Goal: Information Seeking & Learning: Get advice/opinions

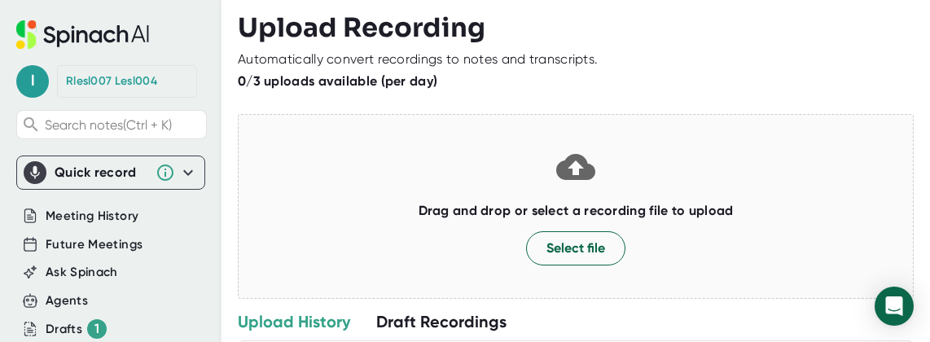
scroll to position [237, 0]
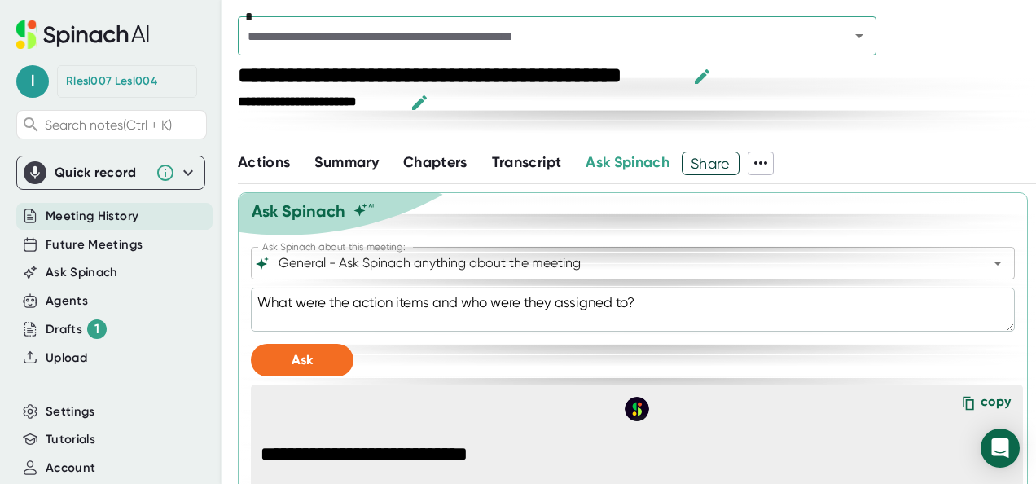
scroll to position [803, 0]
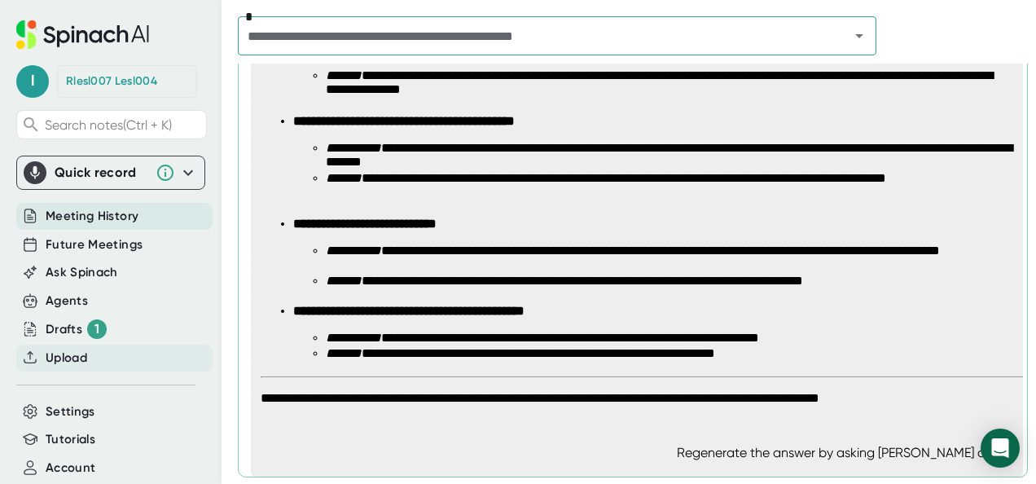
click at [82, 356] on span "Upload" at bounding box center [67, 357] width 42 height 19
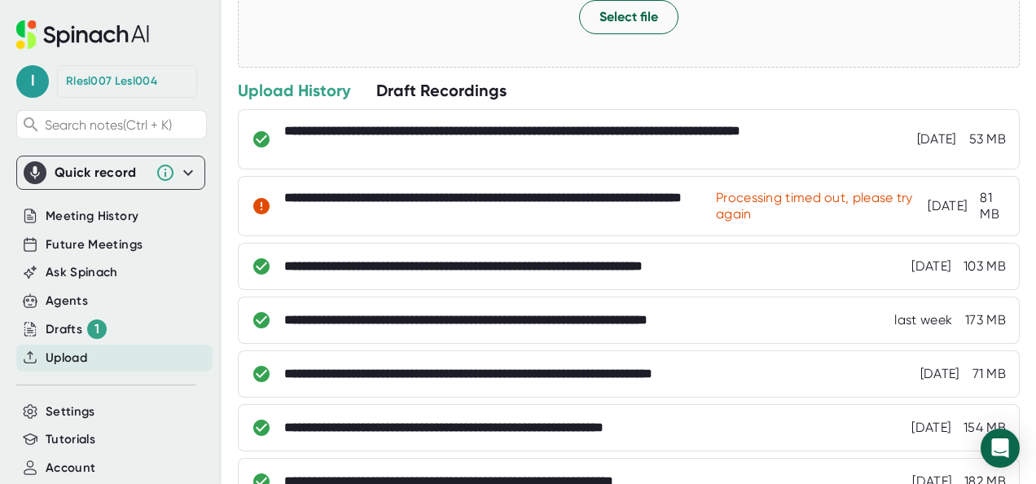
scroll to position [244, 0]
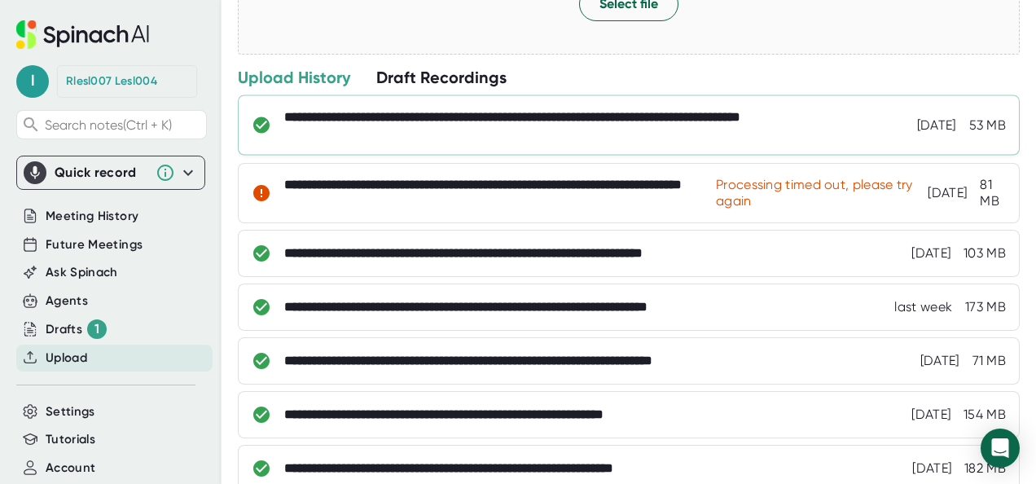
click at [466, 125] on div "**********" at bounding box center [581, 125] width 594 height 33
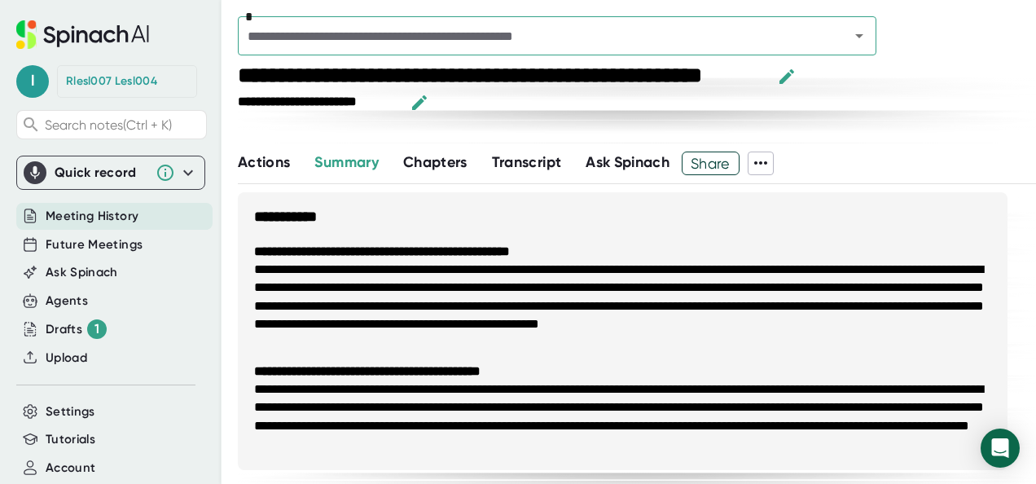
click at [606, 151] on button "Ask Spinach" at bounding box center [627, 162] width 84 height 22
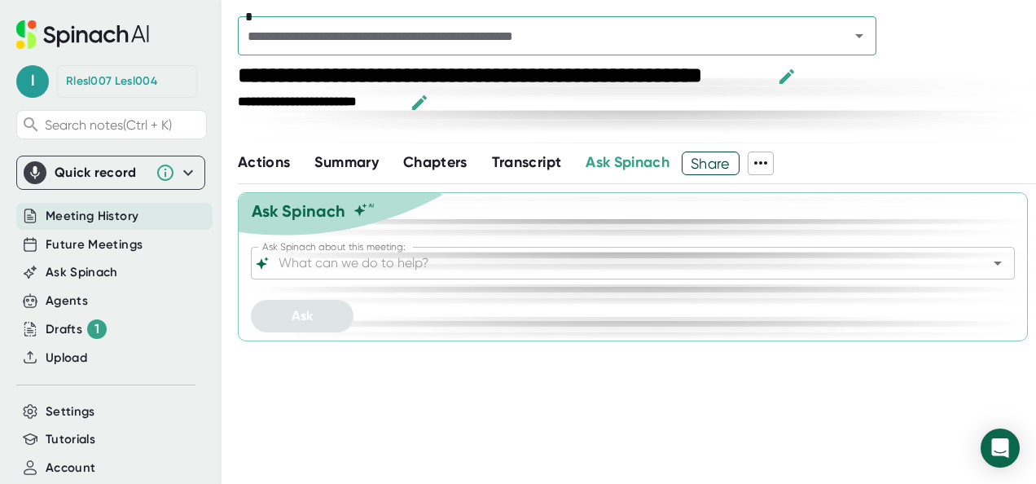
click at [378, 272] on input "Ask Spinach about this meeting:" at bounding box center [618, 263] width 686 height 23
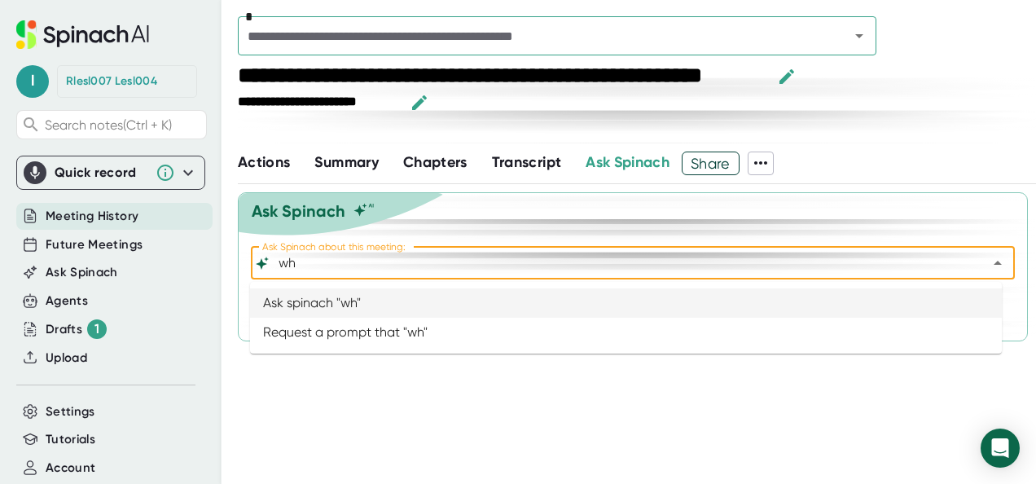
type input "w"
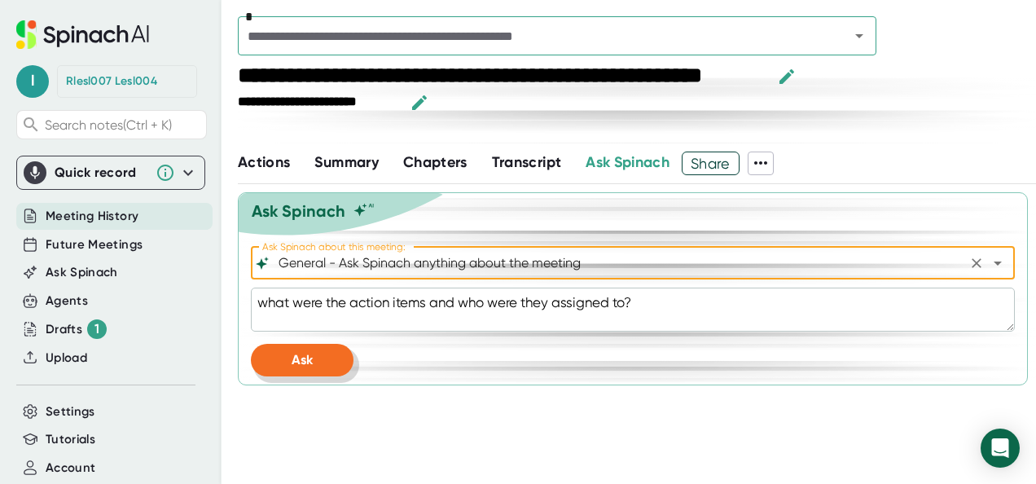
type input "General - Ask Spinach anything about the meeting"
click at [313, 344] on button "Ask" at bounding box center [302, 360] width 103 height 33
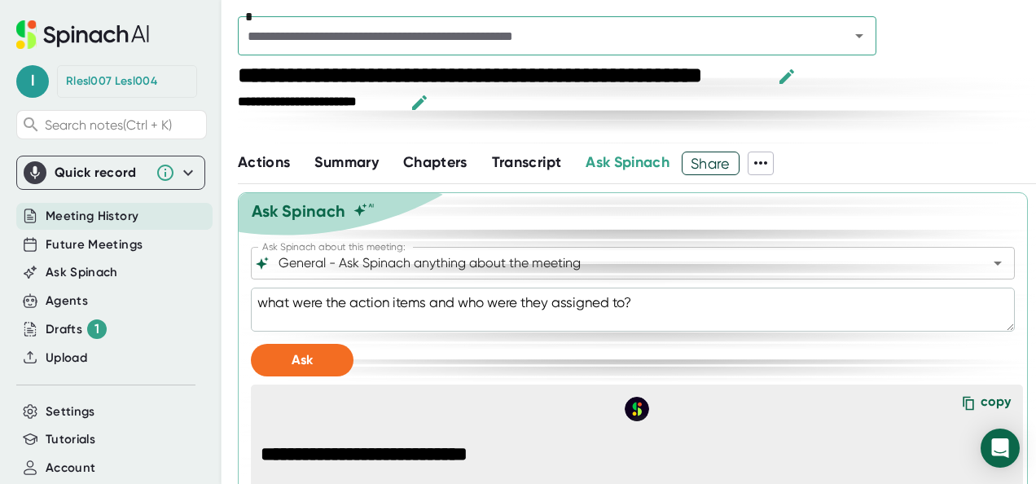
type textarea "x"
click at [65, 355] on span "Upload" at bounding box center [67, 357] width 42 height 19
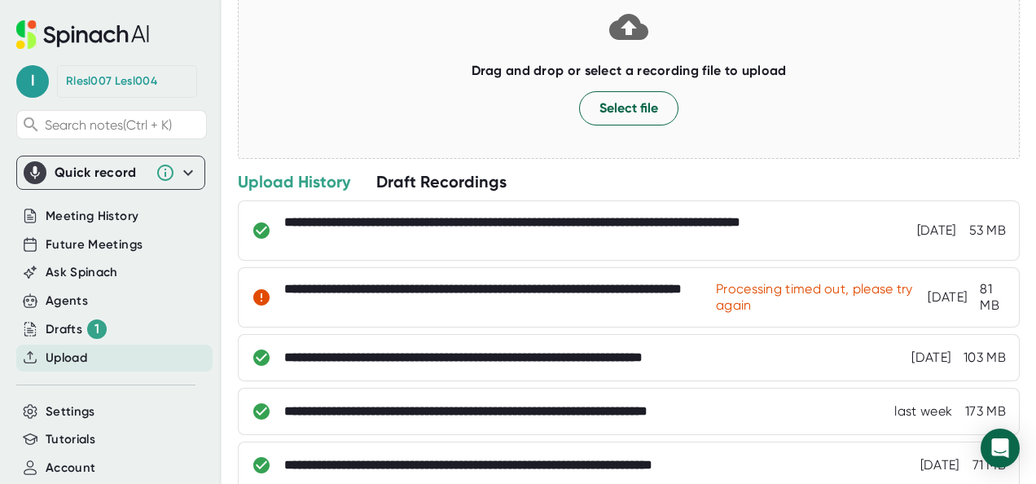
scroll to position [153, 0]
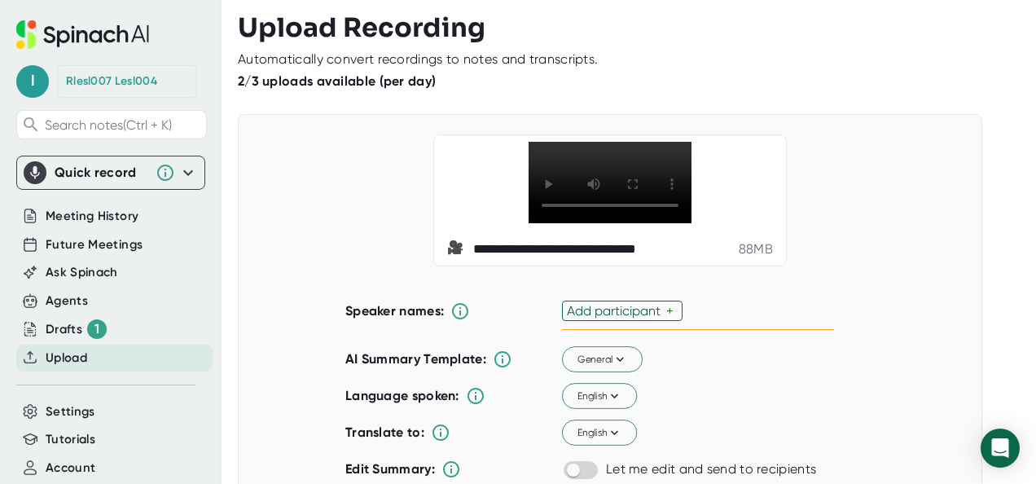
scroll to position [65, 0]
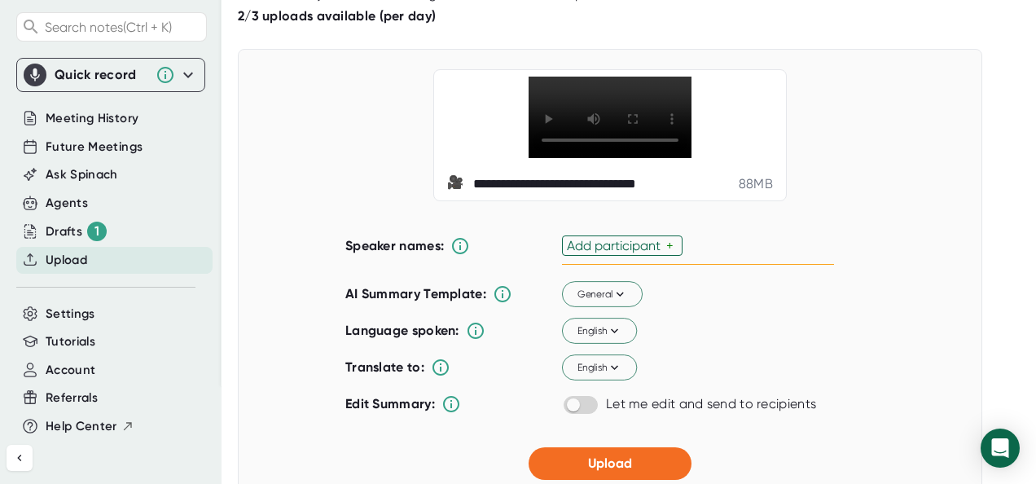
click at [666, 253] on div "+" at bounding box center [671, 245] width 11 height 15
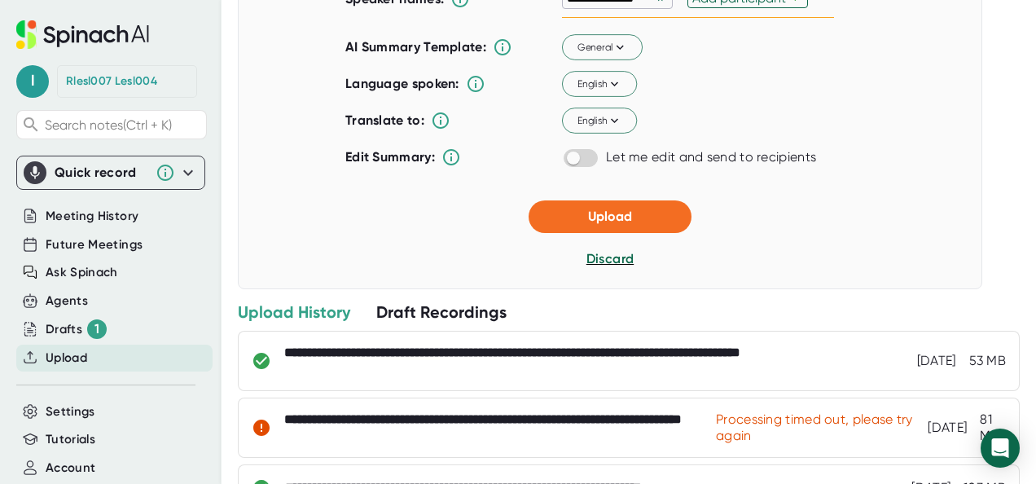
scroll to position [272, 0]
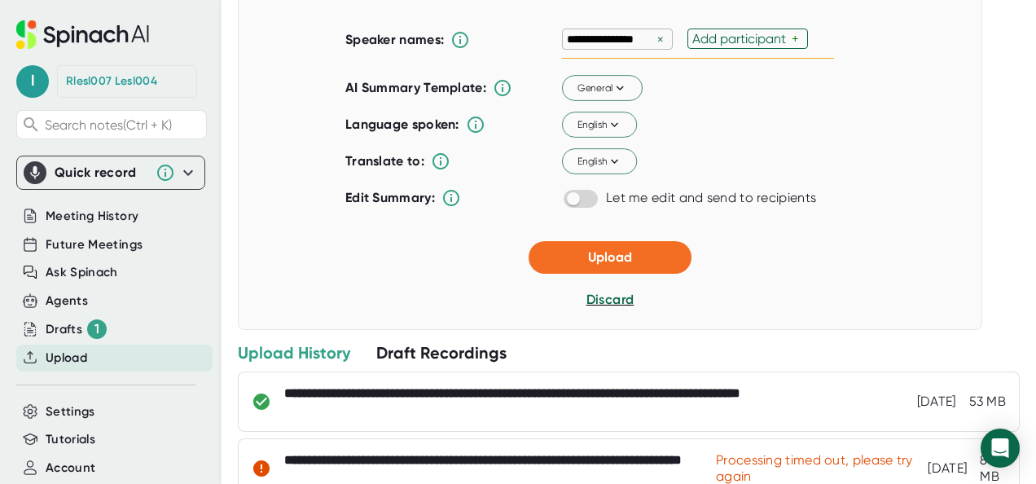
click at [655, 47] on div "×" at bounding box center [660, 39] width 15 height 15
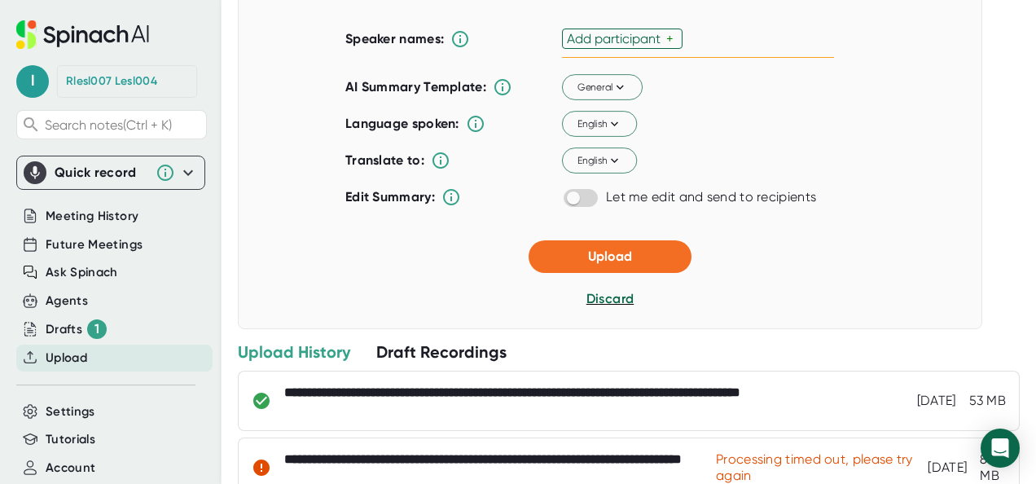
click at [655, 46] on div "Add participant" at bounding box center [616, 38] width 99 height 15
type input "[PERSON_NAME]"
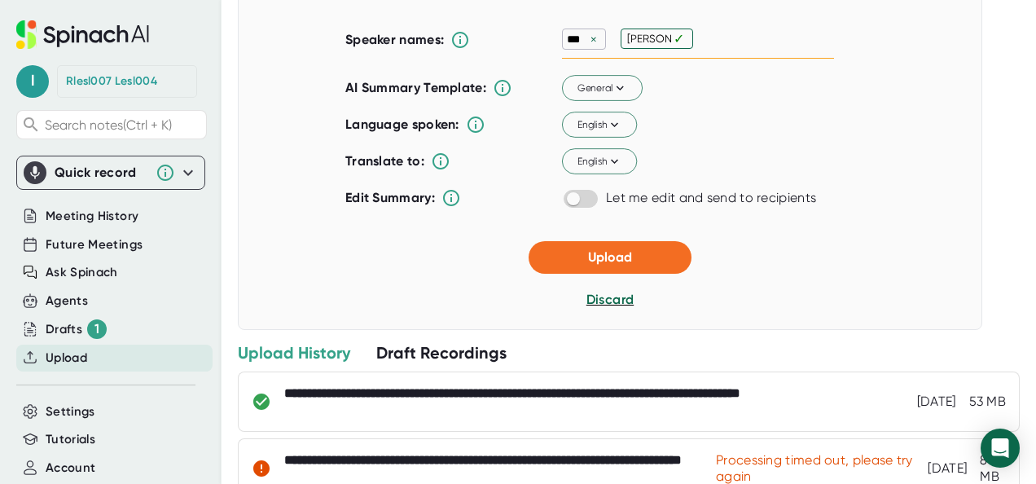
type input "[PERSON_NAME]"
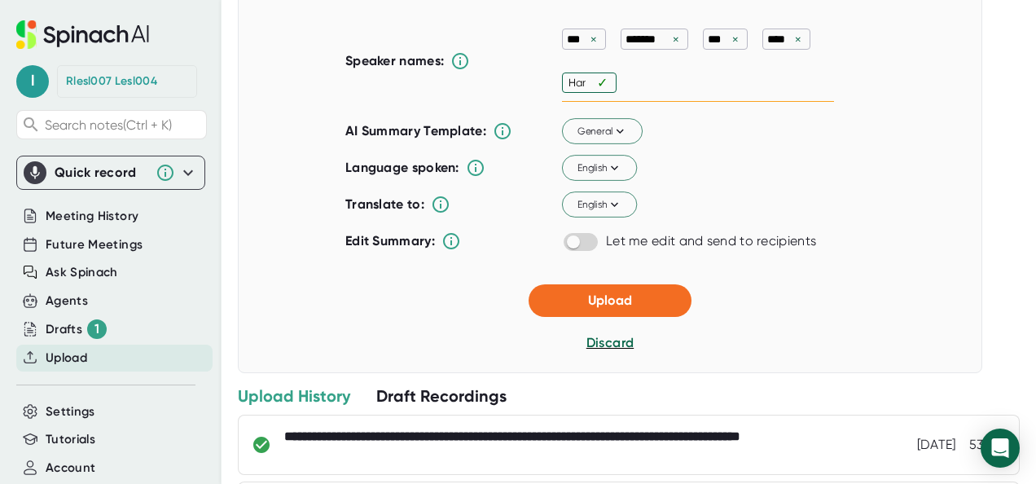
type input "[PERSON_NAME]"
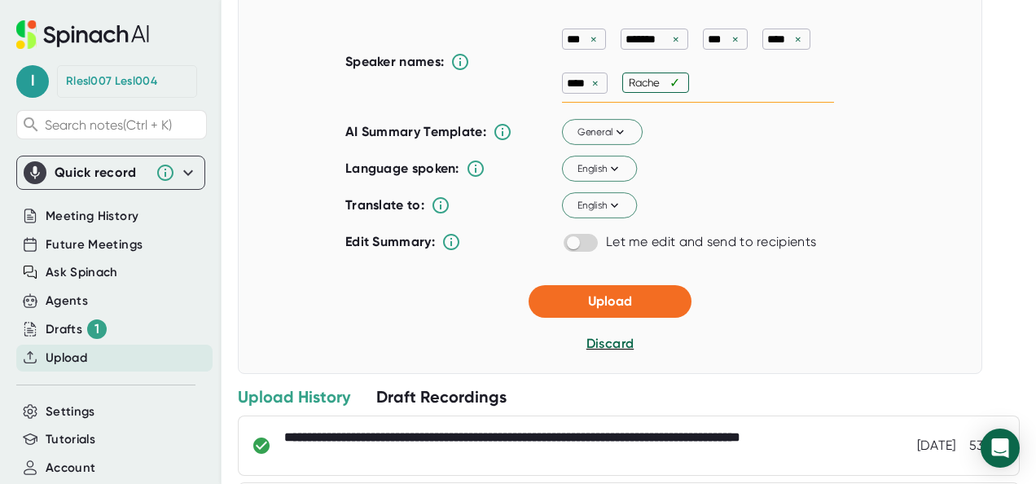
type input "[PERSON_NAME]"
click at [611, 309] on span "Upload" at bounding box center [610, 300] width 44 height 15
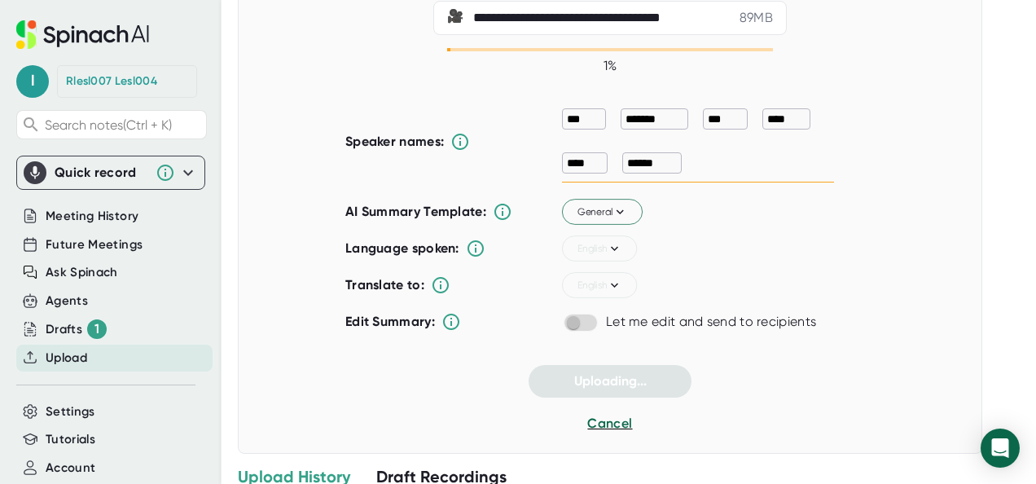
scroll to position [0, 0]
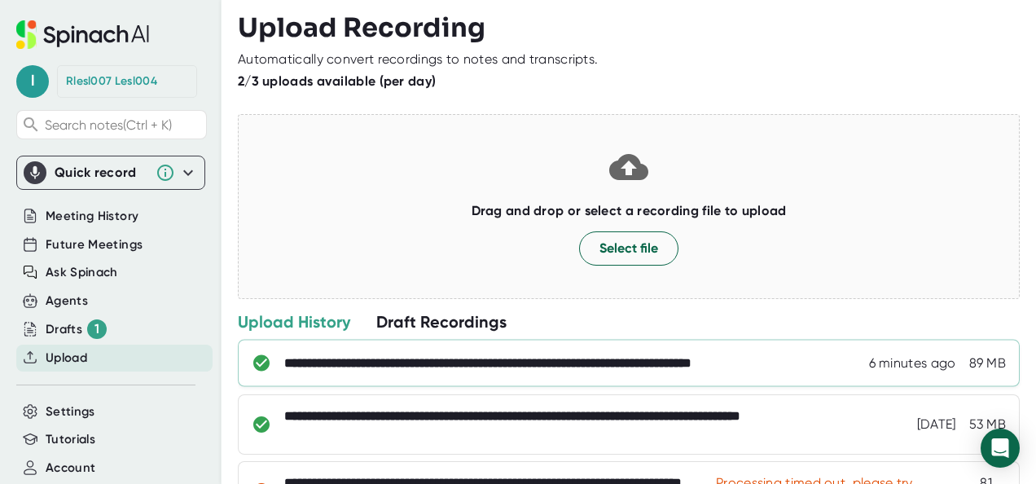
click at [431, 376] on div "**********" at bounding box center [629, 363] width 782 height 47
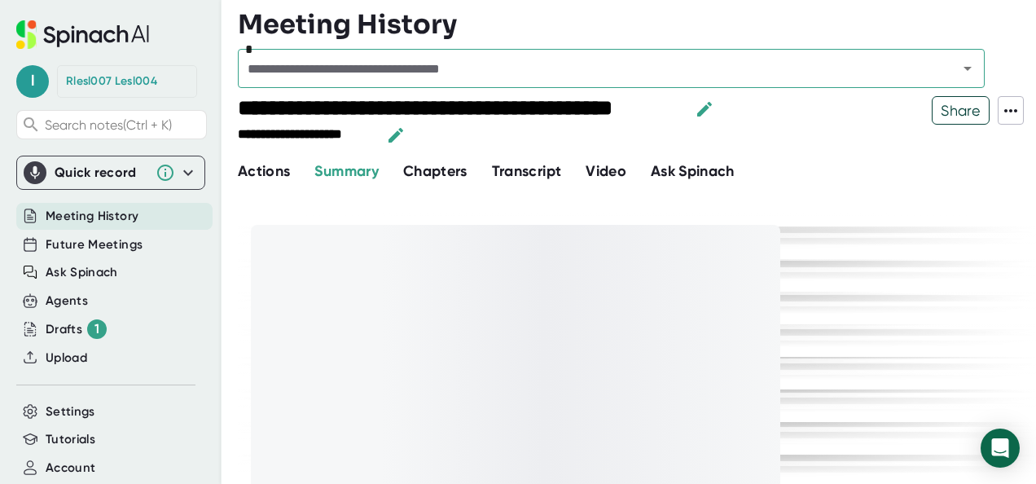
click at [687, 171] on span "Ask Spinach" at bounding box center [693, 171] width 84 height 18
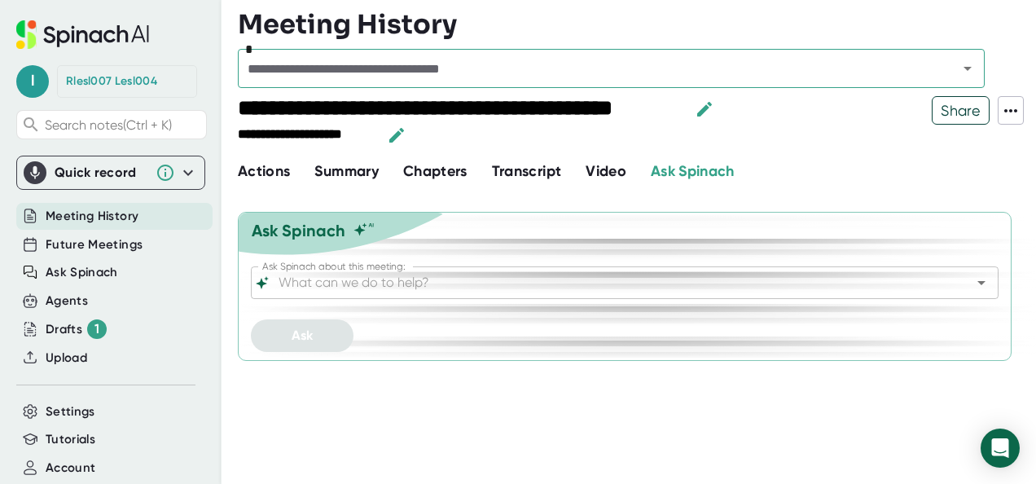
click at [471, 280] on input "Ask Spinach about this meeting:" at bounding box center [610, 282] width 670 height 23
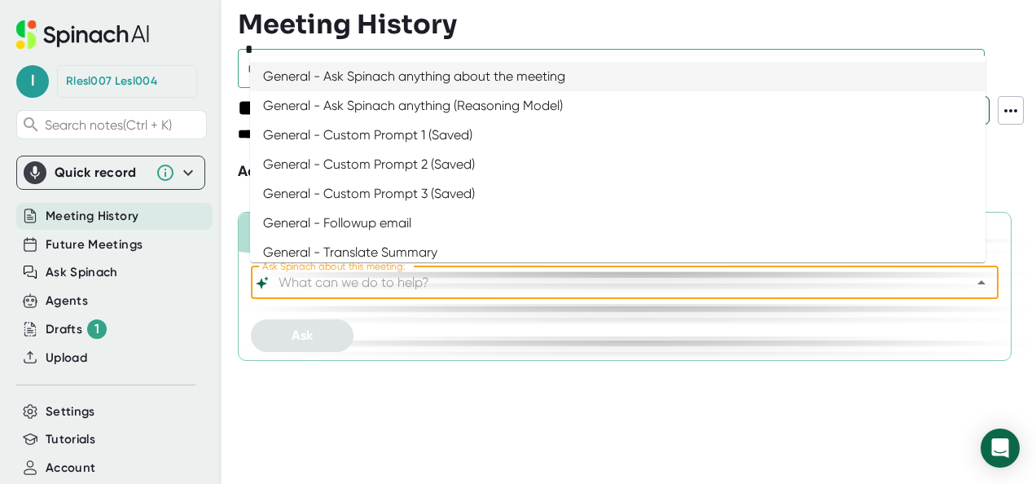
paste input "w"
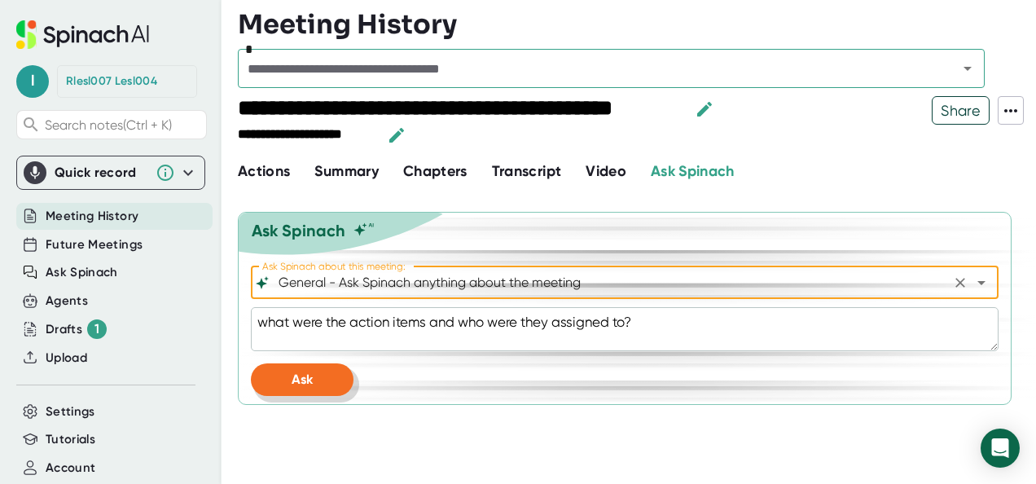
type input "General - Ask Spinach anything about the meeting"
click at [327, 381] on button "Ask" at bounding box center [302, 379] width 103 height 33
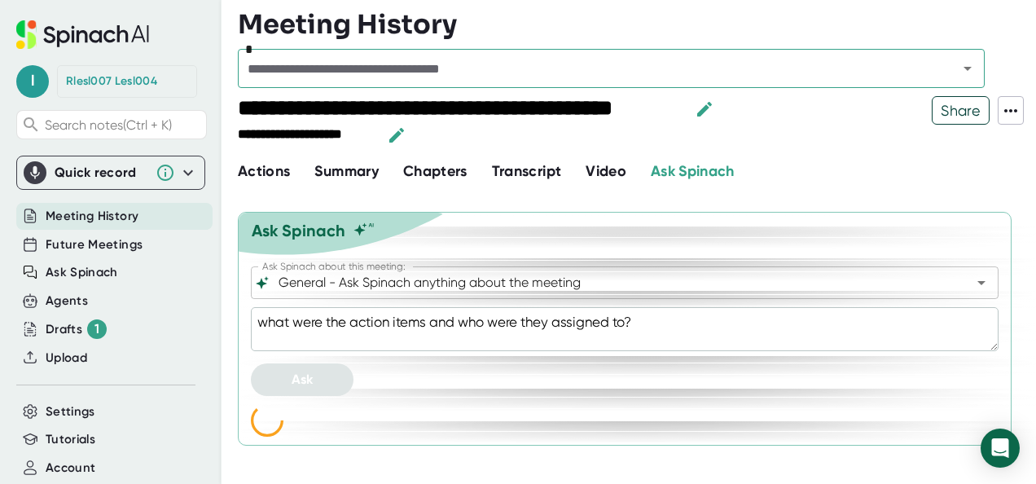
type textarea "x"
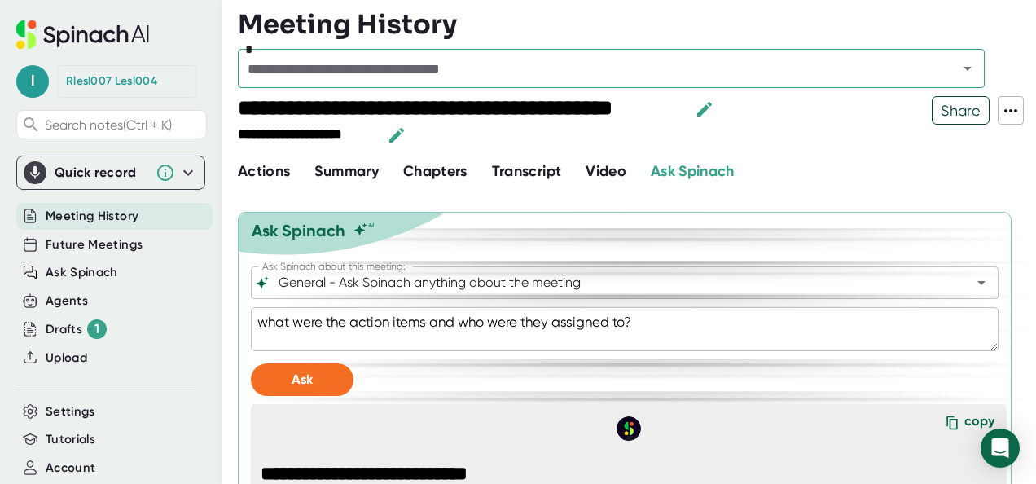
scroll to position [252, 0]
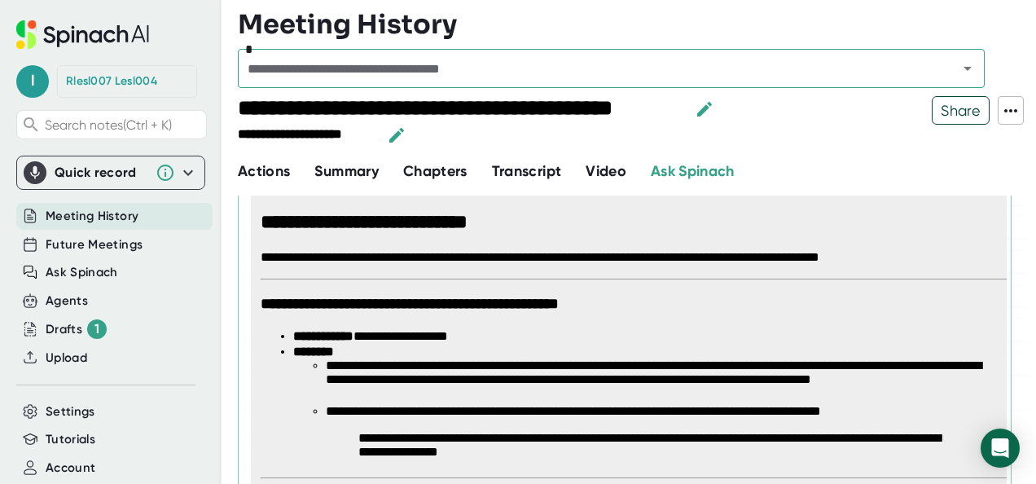
click at [734, 342] on li "**********" at bounding box center [644, 336] width 703 height 15
